Goal: Task Accomplishment & Management: Use online tool/utility

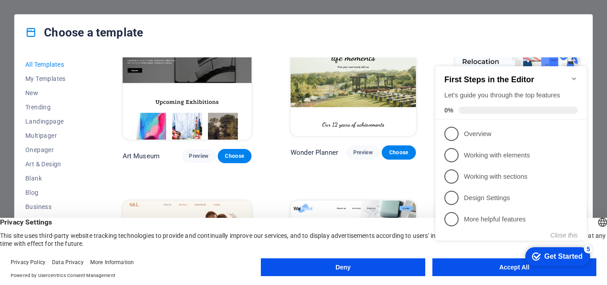
scroll to position [222, 0]
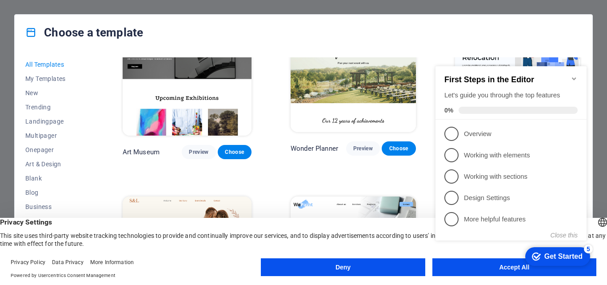
click at [574, 79] on h2 "First Steps in the Editor" at bounding box center [510, 79] width 133 height 9
click at [574, 77] on icon "Minimize checklist" at bounding box center [574, 78] width 4 height 3
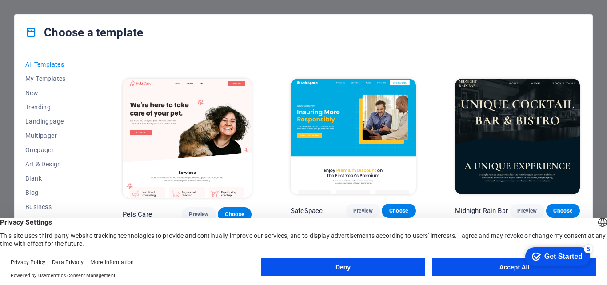
scroll to position [1599, 0]
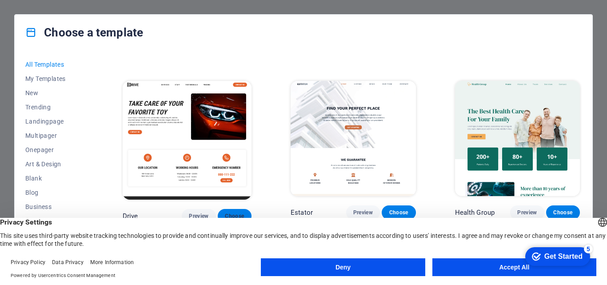
click at [237, 212] on span "Choose" at bounding box center [235, 215] width 20 height 7
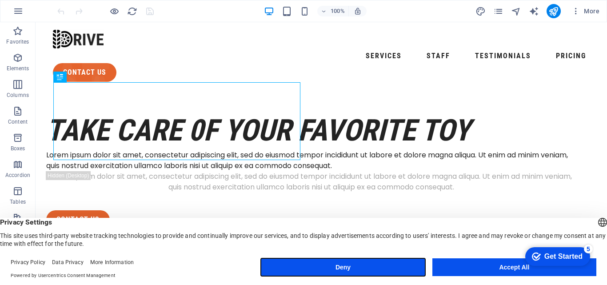
click at [374, 265] on button "Deny" at bounding box center [343, 267] width 164 height 18
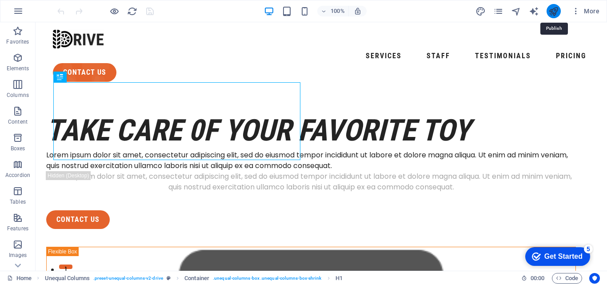
click at [554, 13] on icon "publish" at bounding box center [553, 11] width 10 height 10
